Goal: Communication & Community: Share content

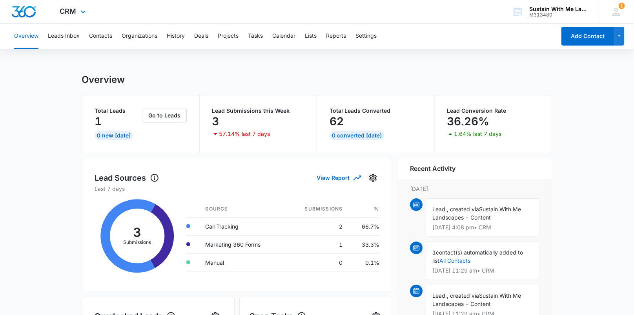
click at [77, 7] on div "CRM Apps Reputation Websites Forms CRM Email Social Shop Payments POS Content A…" at bounding box center [73, 11] width 51 height 23
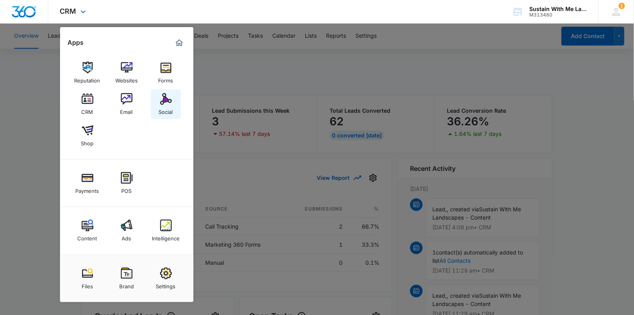
click at [161, 100] on img at bounding box center [166, 99] width 12 height 12
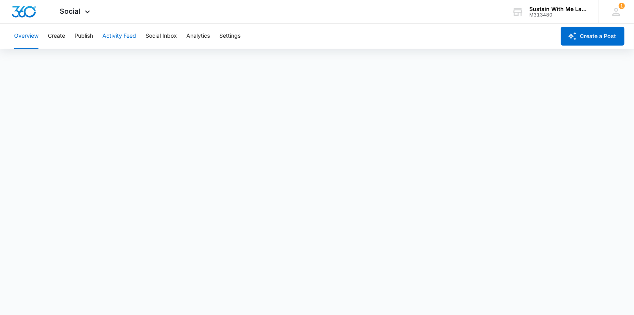
click at [119, 40] on button "Activity Feed" at bounding box center [119, 36] width 34 height 25
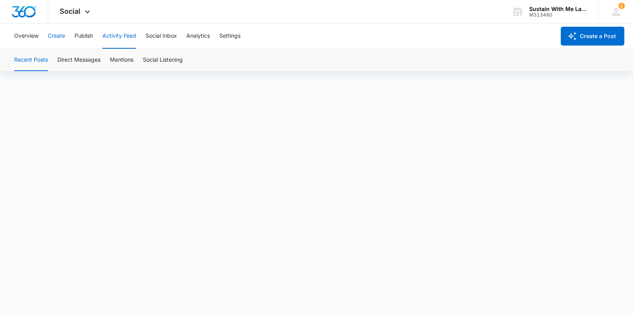
click at [63, 39] on button "Create" at bounding box center [56, 36] width 17 height 25
